Goal: Task Accomplishment & Management: Use online tool/utility

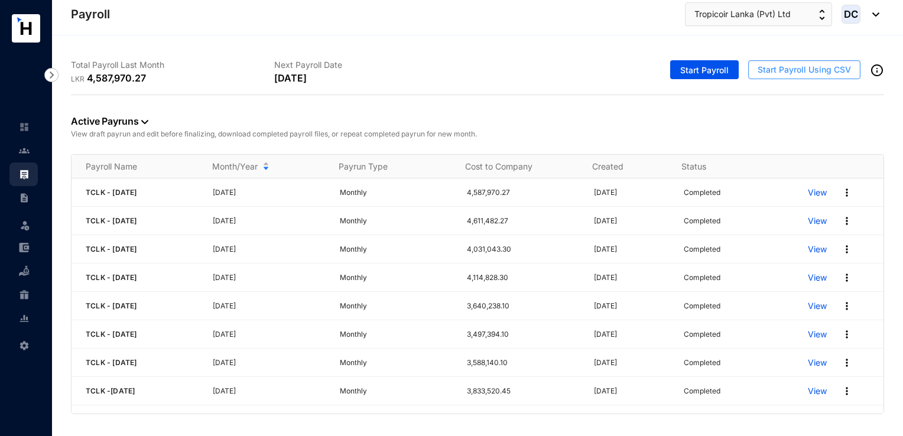
click at [838, 71] on span "Start Payroll Using CSV" at bounding box center [804, 70] width 93 height 12
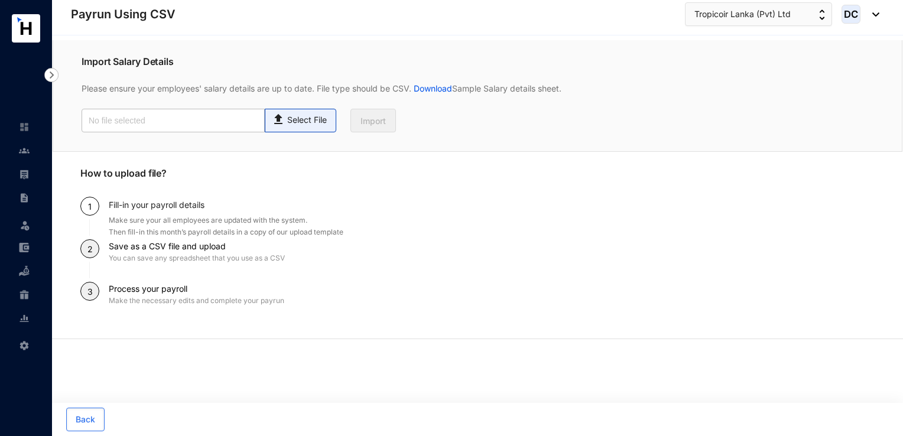
click at [322, 118] on p "Select File" at bounding box center [307, 120] width 40 height 12
click at [0, 0] on input "Select File" at bounding box center [0, 0] width 0 height 0
type input "Payroll Uploaded File- TCLK- [DATE].csv"
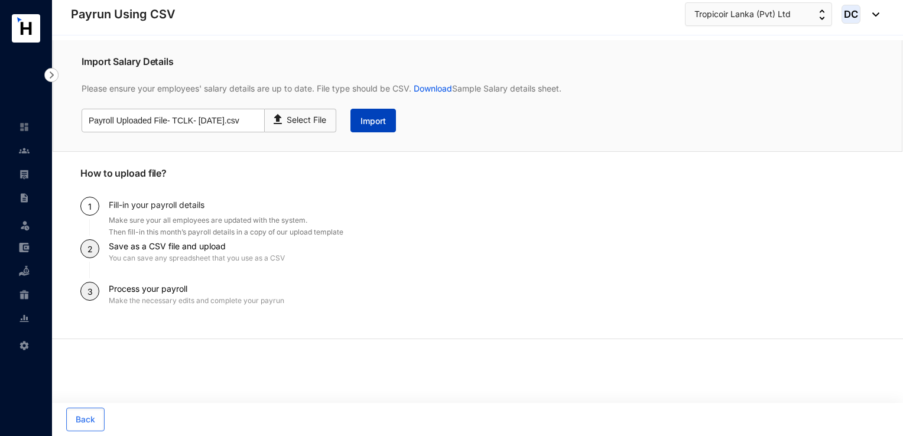
click at [368, 126] on span "Import" at bounding box center [372, 121] width 25 height 12
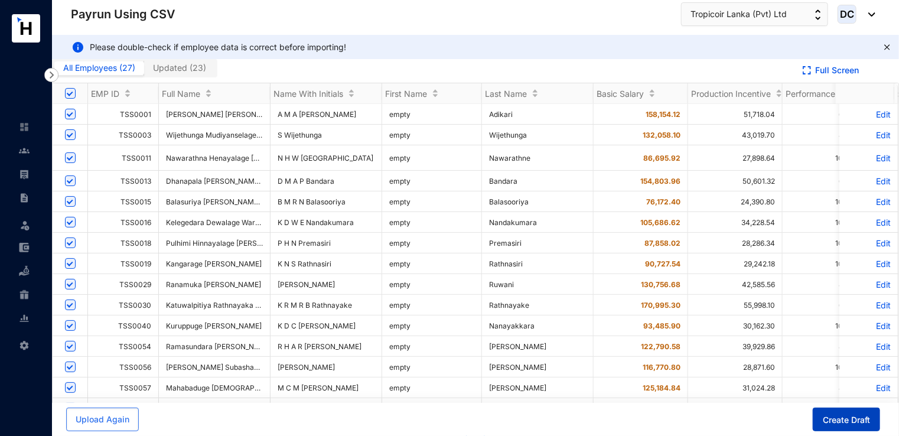
click at [860, 415] on span "Create Draft" at bounding box center [846, 420] width 47 height 12
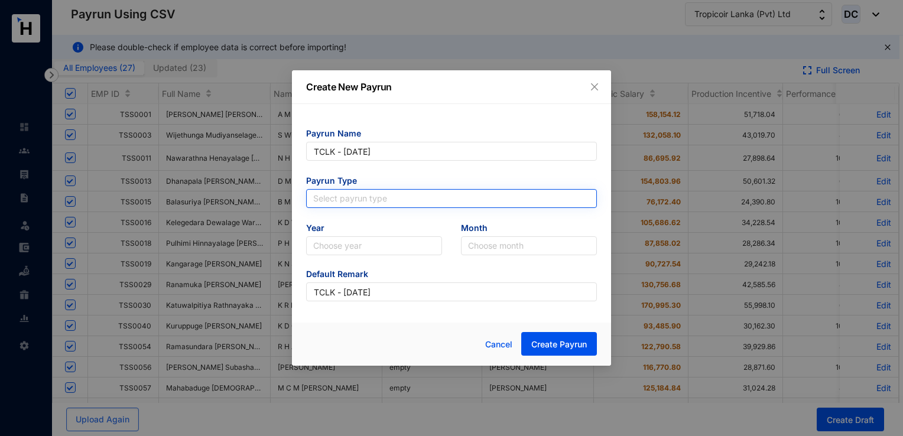
click at [356, 197] on input "search" at bounding box center [451, 199] width 277 height 18
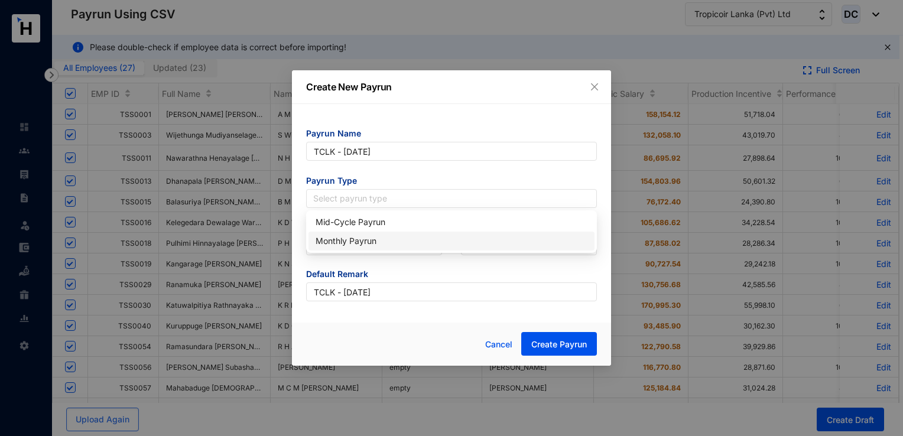
click at [355, 238] on div "Monthly Payrun" at bounding box center [452, 241] width 272 height 13
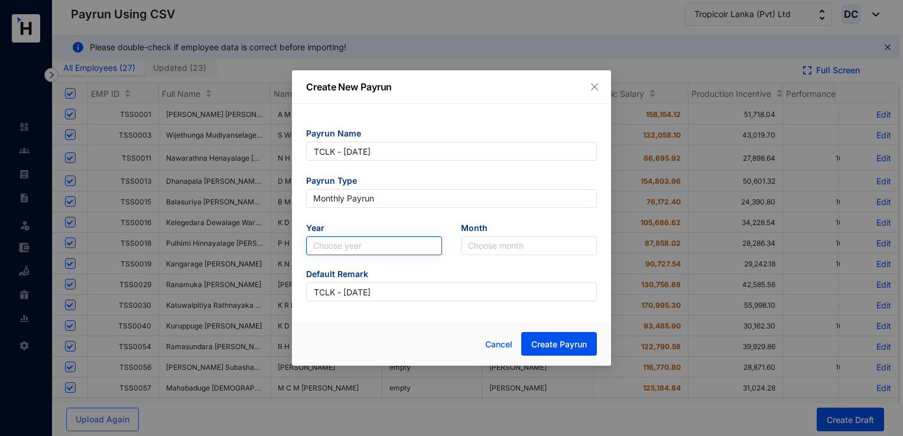
click at [365, 248] on input "search" at bounding box center [374, 246] width 122 height 18
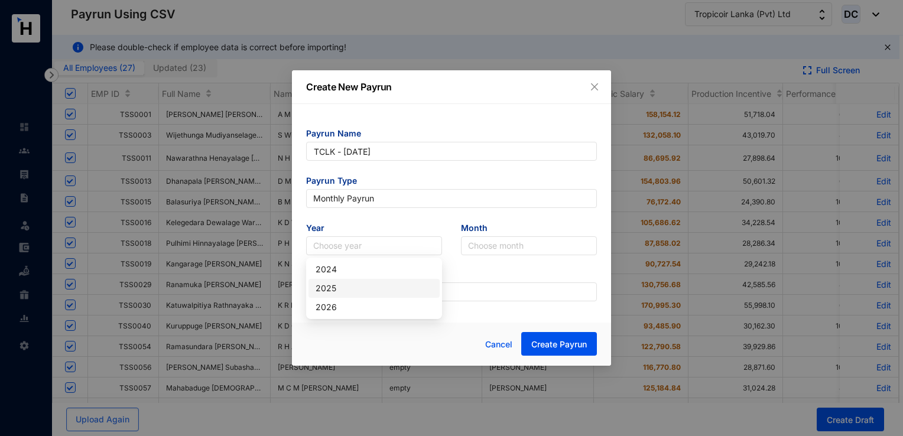
click at [343, 290] on div "2025" at bounding box center [374, 288] width 117 height 13
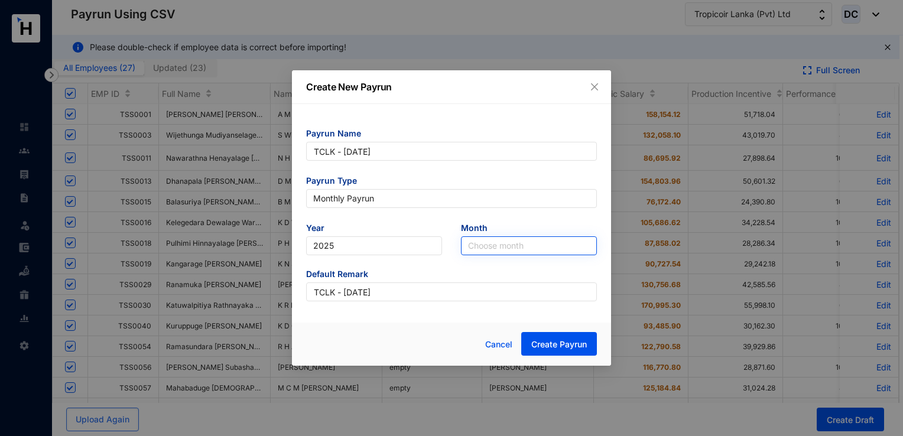
click at [502, 248] on input "search" at bounding box center [529, 246] width 122 height 18
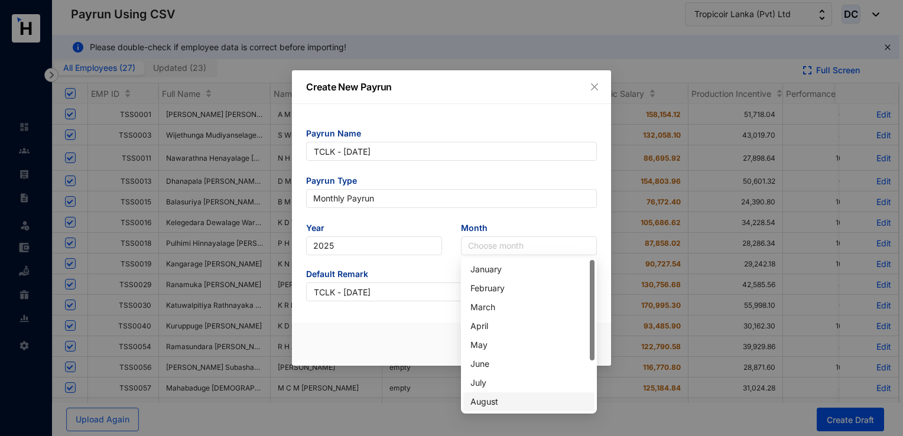
click at [496, 405] on div "August" at bounding box center [528, 401] width 117 height 13
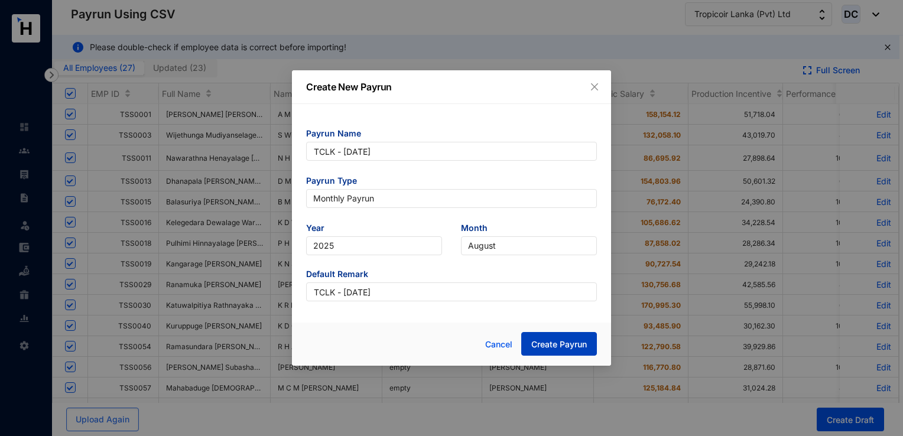
click at [527, 346] on button "Create Payrun" at bounding box center [559, 344] width 76 height 24
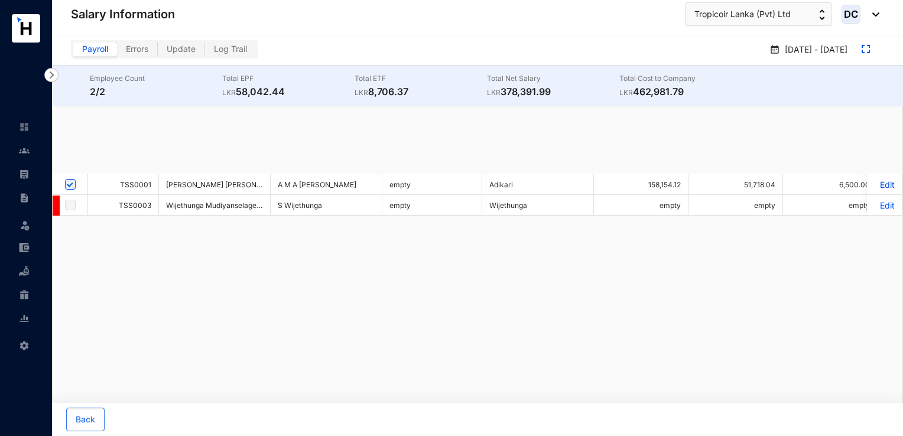
checkbox input "false"
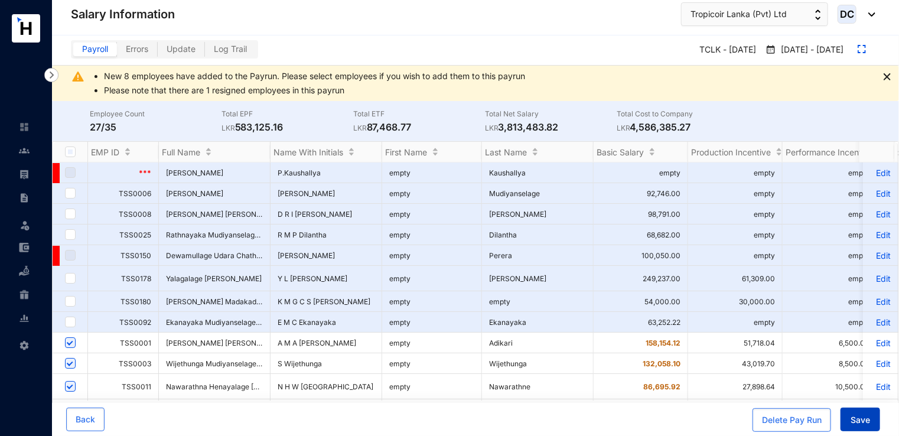
click at [852, 422] on span "Save" at bounding box center [861, 420] width 20 height 12
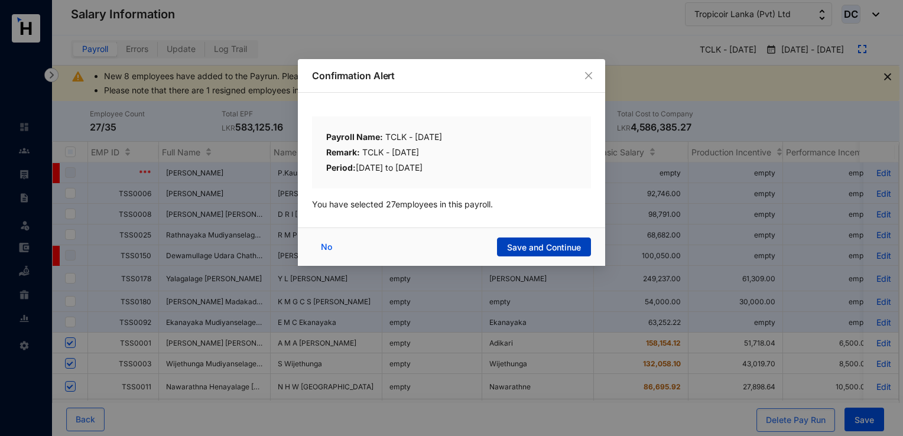
click at [555, 243] on span "Save and Continue" at bounding box center [544, 248] width 74 height 12
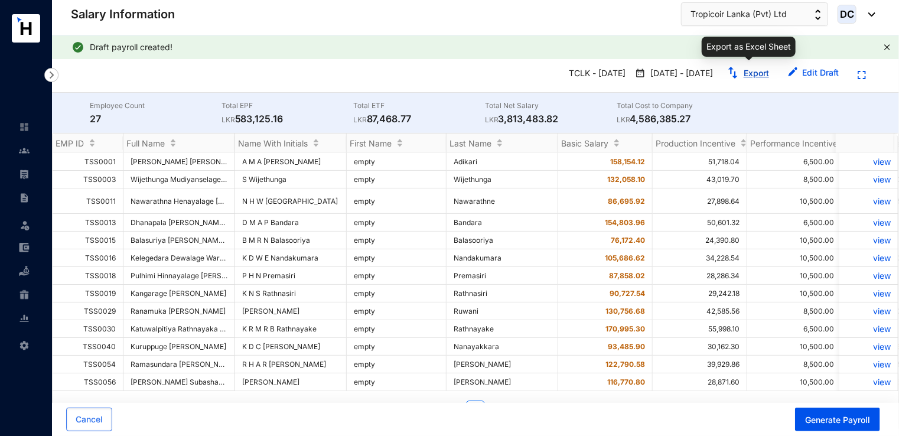
click at [745, 77] on link "Export" at bounding box center [756, 73] width 25 height 10
click at [90, 415] on span "Cancel" at bounding box center [89, 420] width 27 height 12
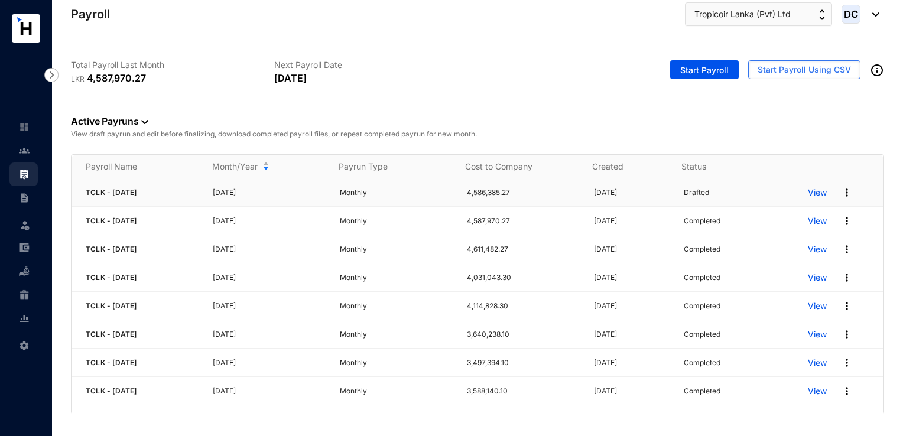
click at [841, 193] on img at bounding box center [847, 193] width 12 height 12
click at [784, 217] on p "Delete" at bounding box center [793, 216] width 83 height 20
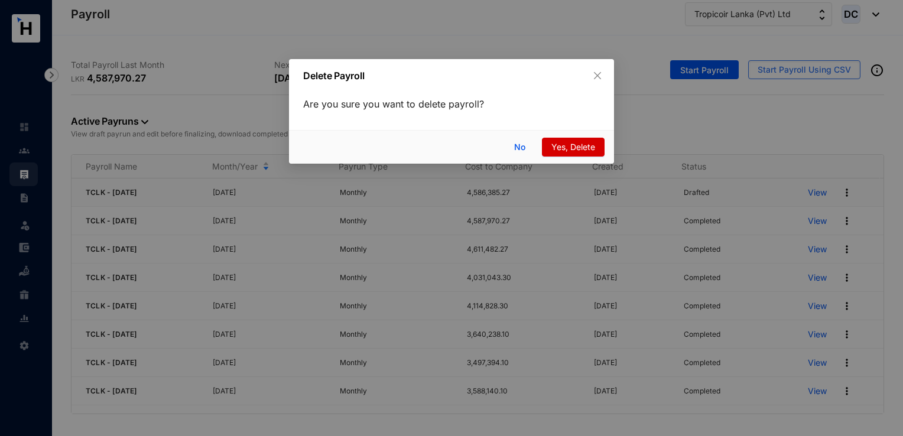
click at [599, 149] on button "Yes, Delete" at bounding box center [573, 147] width 63 height 19
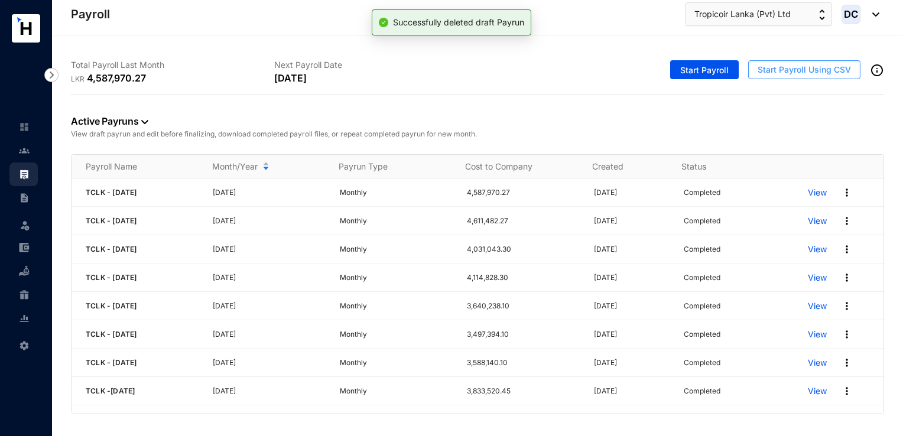
click at [805, 72] on span "Start Payroll Using CSV" at bounding box center [804, 70] width 93 height 12
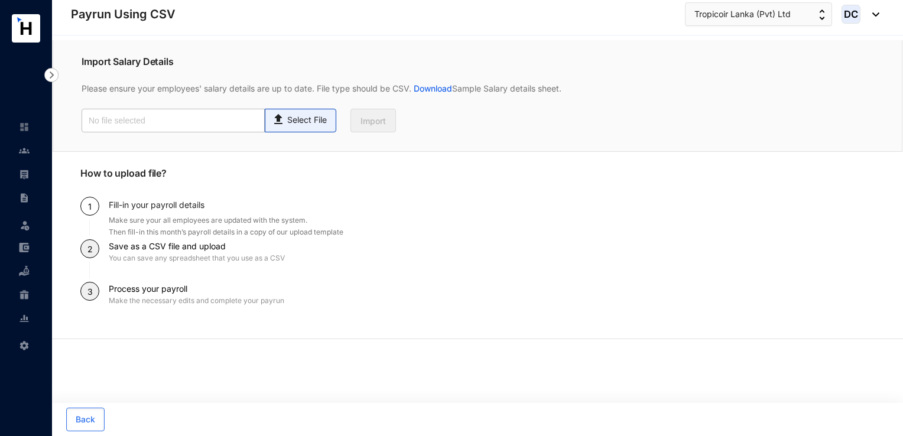
click at [301, 126] on span "Select File" at bounding box center [301, 121] width 72 height 24
click at [0, 0] on input "Select File" at bounding box center [0, 0] width 0 height 0
type input "Payroll Uploaded File- TCLK- [DATE].csv"
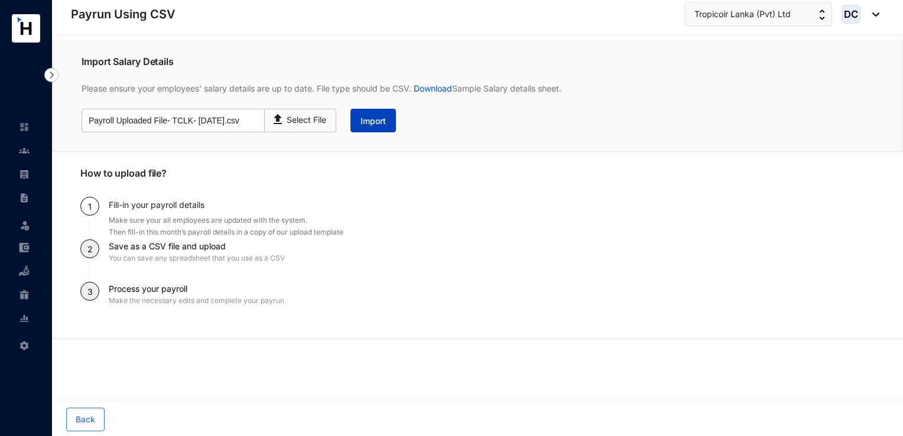
click at [385, 128] on button "Import" at bounding box center [373, 121] width 46 height 24
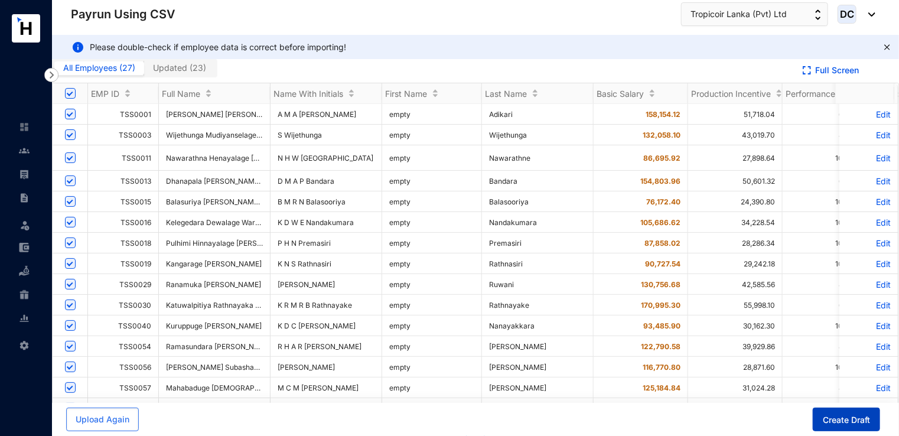
click at [832, 415] on span "Create Draft" at bounding box center [846, 420] width 47 height 12
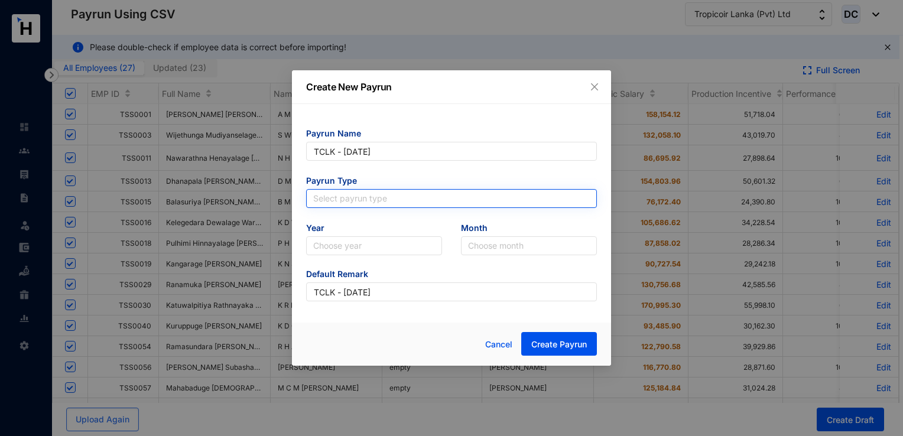
click at [375, 193] on input "search" at bounding box center [451, 199] width 277 height 18
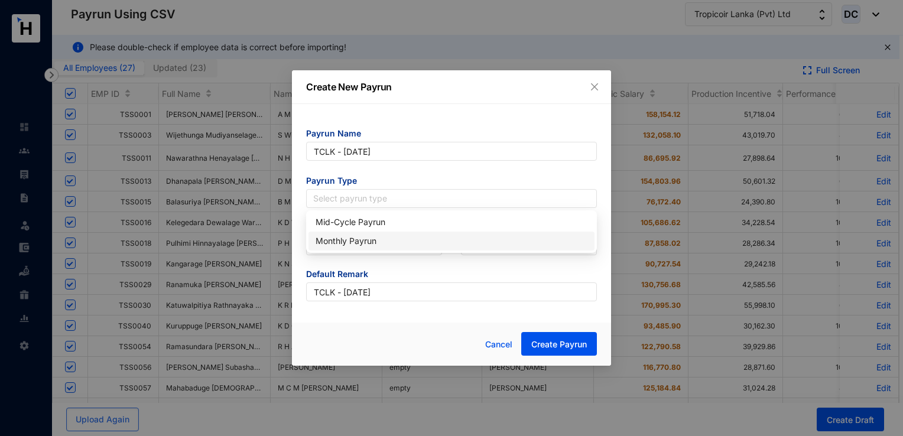
click at [374, 242] on div "Monthly Payrun" at bounding box center [452, 241] width 272 height 13
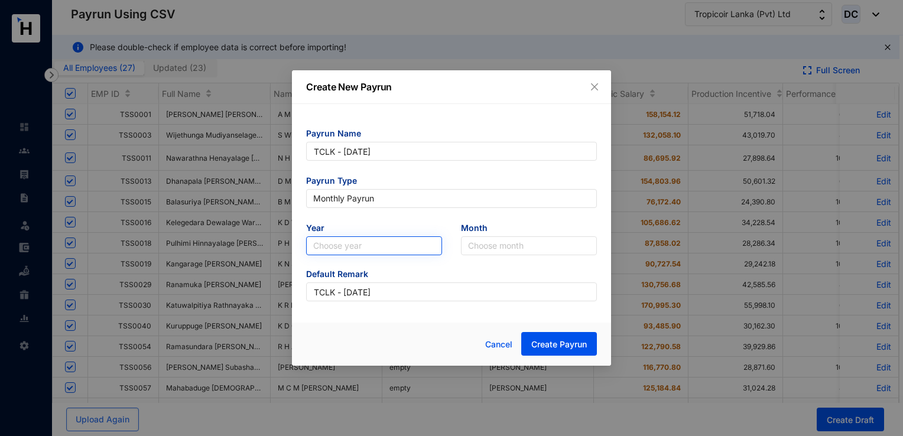
click at [404, 254] on input "search" at bounding box center [374, 246] width 122 height 18
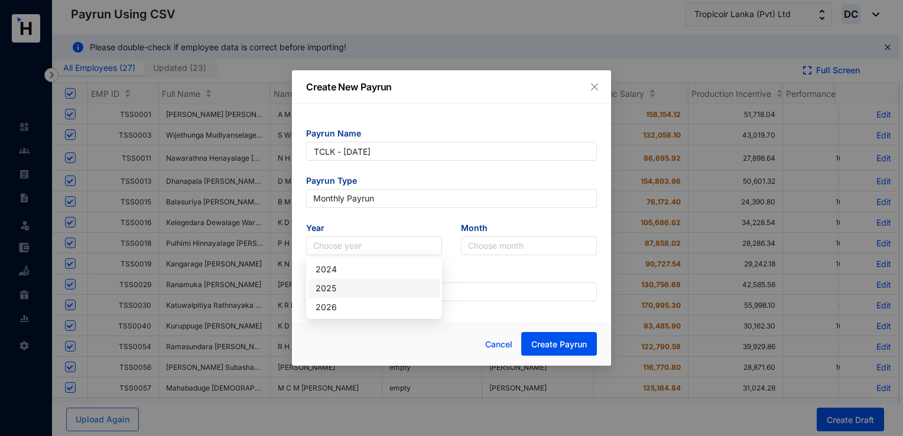
click at [341, 294] on div "2025" at bounding box center [374, 288] width 117 height 13
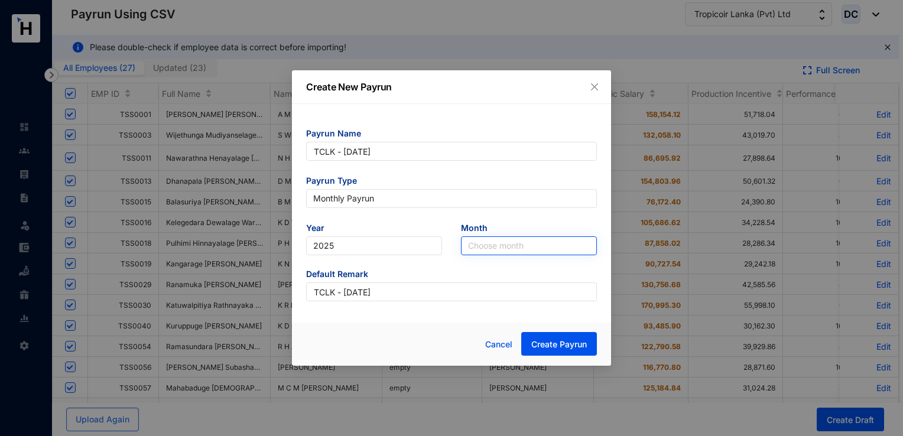
click at [491, 248] on input "search" at bounding box center [529, 246] width 122 height 18
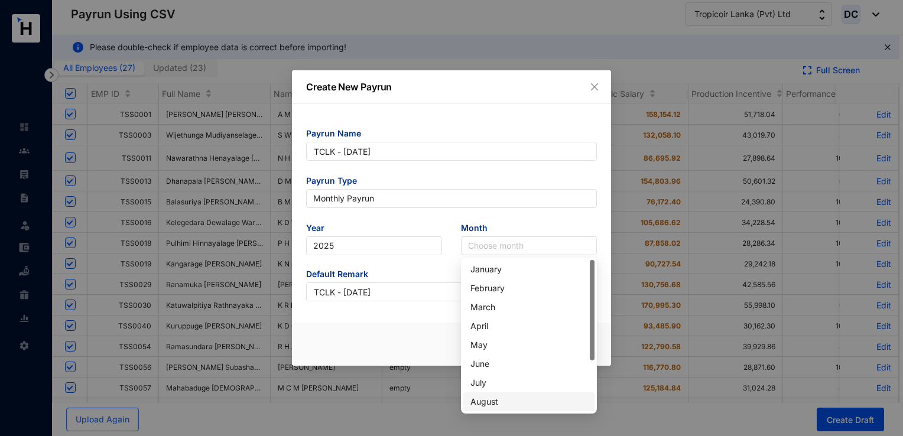
click at [485, 405] on div "August" at bounding box center [528, 401] width 117 height 13
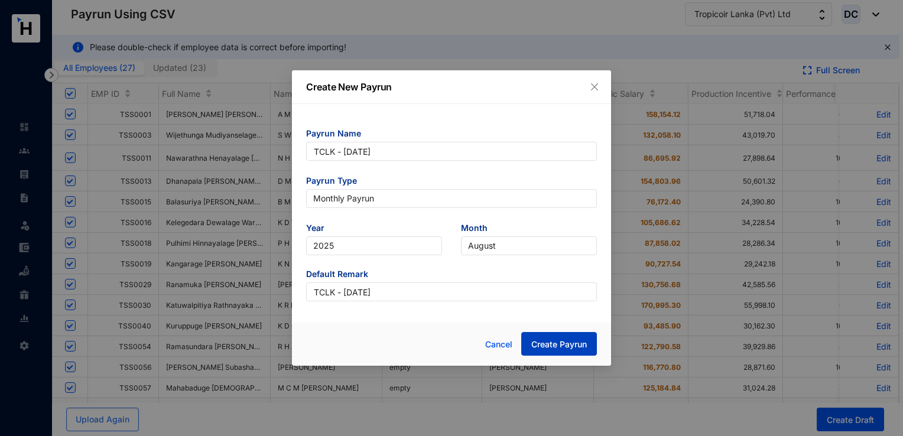
click at [553, 343] on span "Create Payrun" at bounding box center [559, 345] width 56 height 12
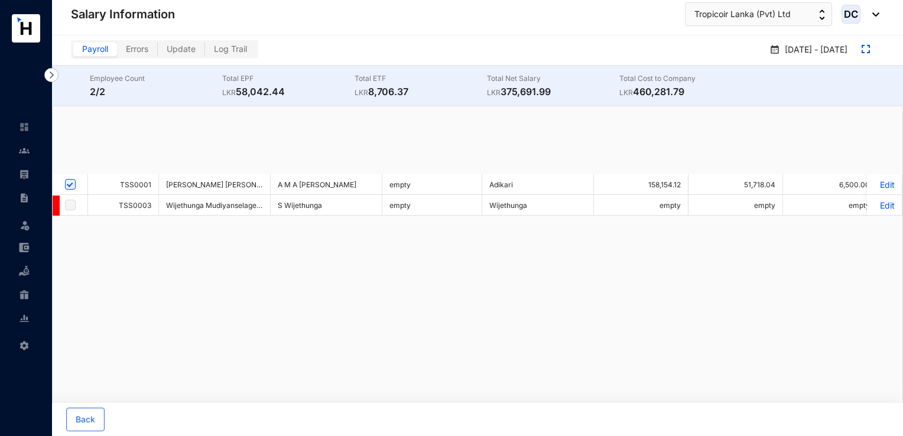
checkbox input "false"
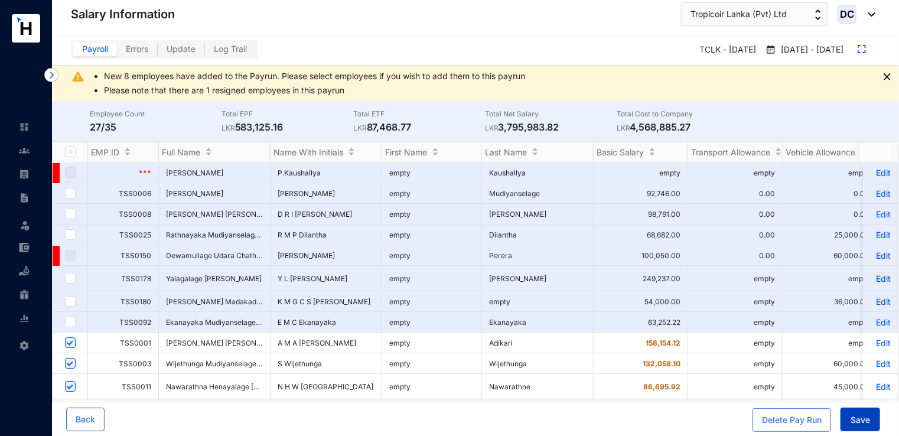
click at [870, 427] on button "Save" at bounding box center [861, 420] width 40 height 24
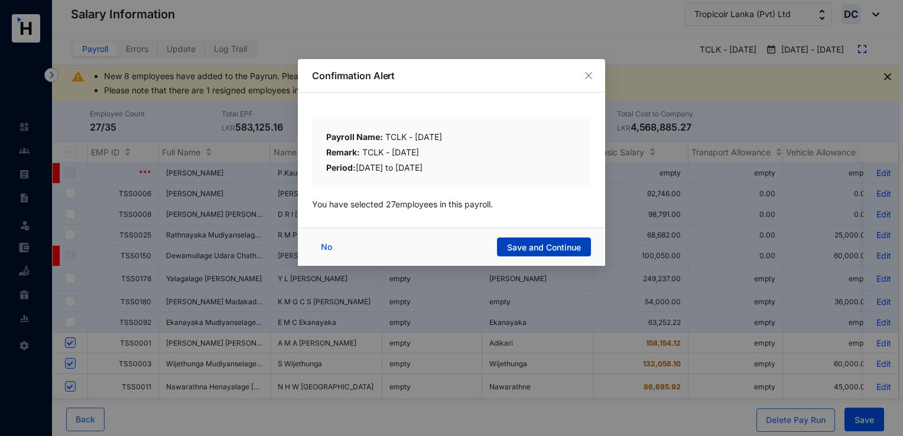
click at [564, 249] on span "Save and Continue" at bounding box center [544, 248] width 74 height 12
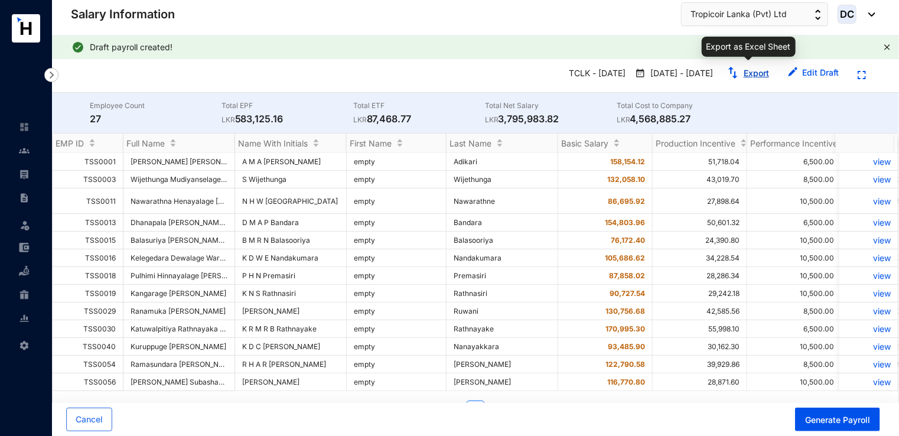
click at [752, 71] on link "Export" at bounding box center [756, 73] width 25 height 10
click at [74, 427] on button "Cancel" at bounding box center [89, 420] width 46 height 24
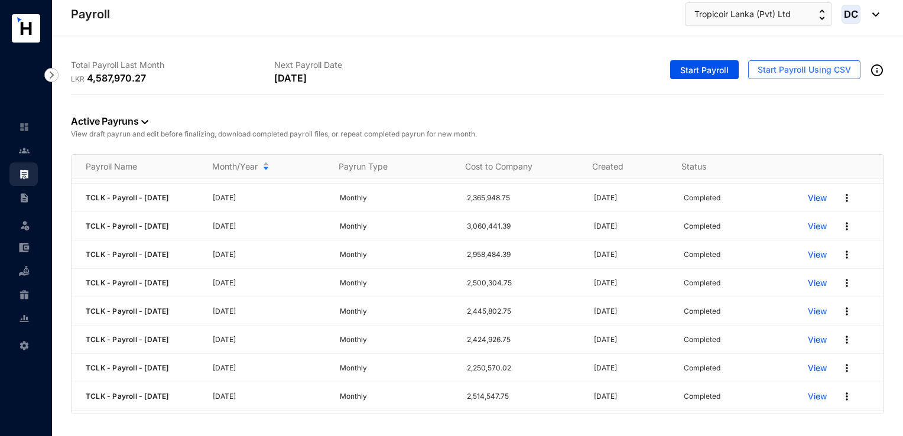
scroll to position [598, 0]
